Goal: Task Accomplishment & Management: Complete application form

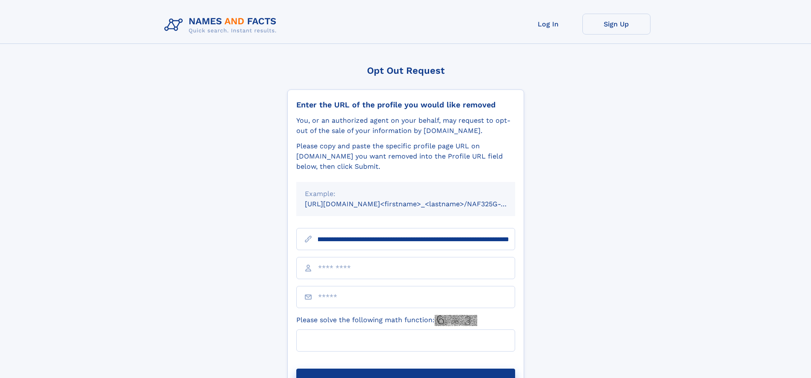
scroll to position [0, 104]
type input "**********"
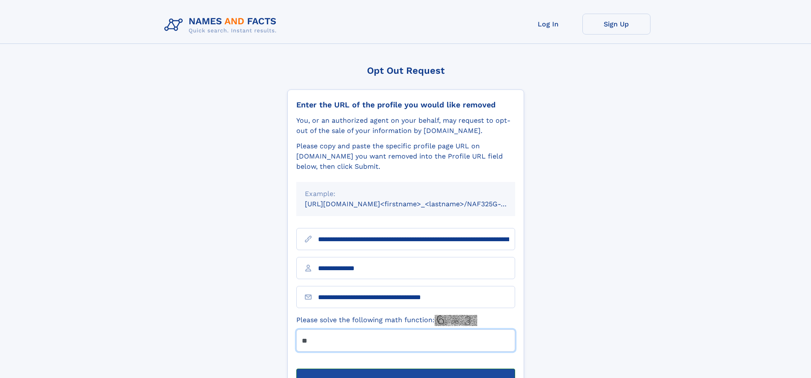
type input "**"
click at [405, 368] on button "Submit Opt Out Request" at bounding box center [405, 381] width 219 height 27
